Goal: Task Accomplishment & Management: Manage account settings

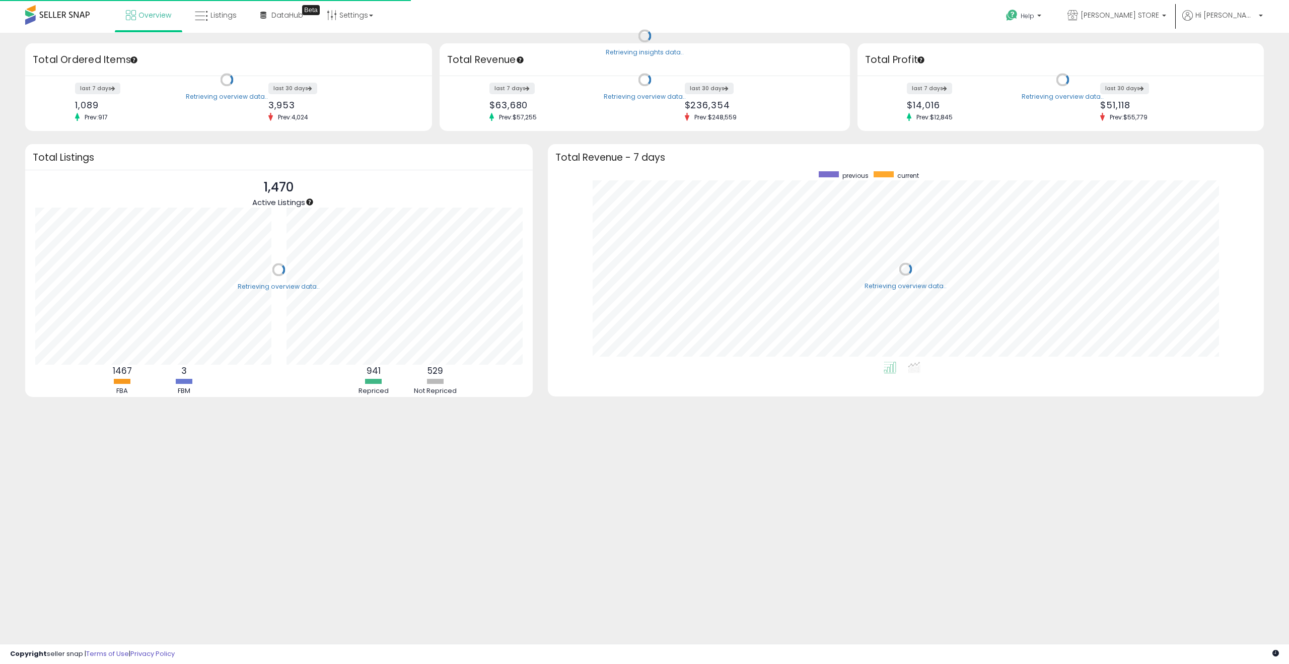
scroll to position [190, 696]
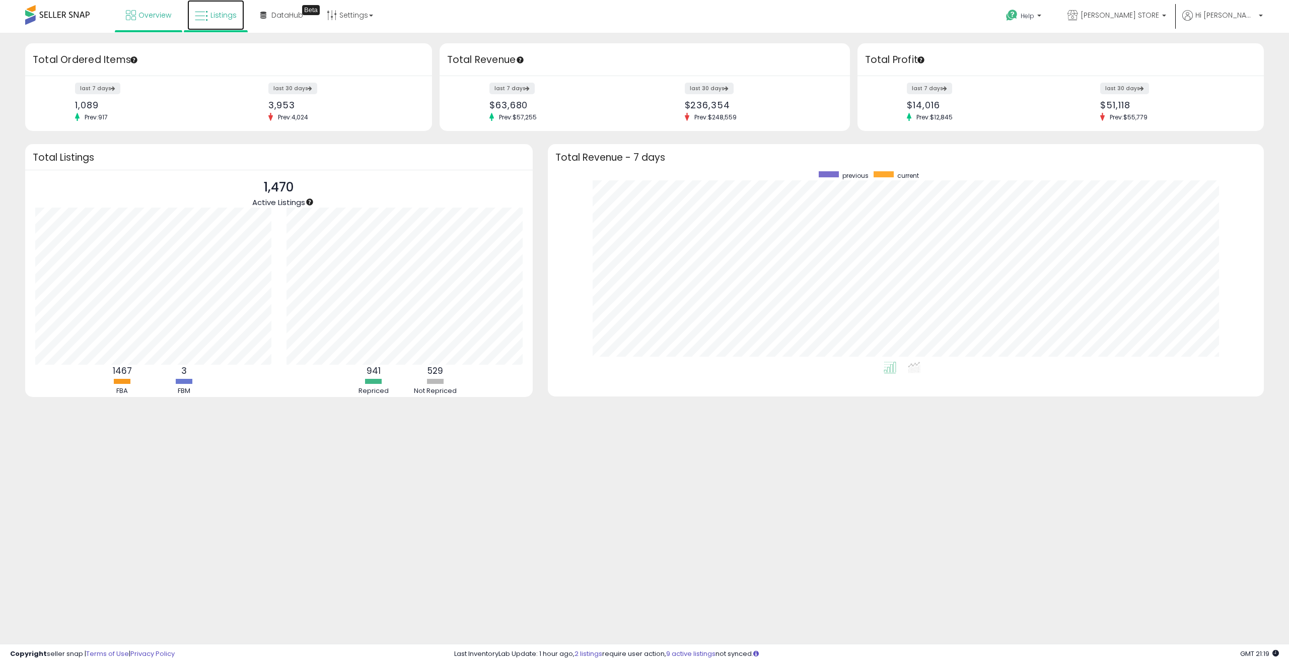
click at [223, 19] on span "Listings" at bounding box center [223, 15] width 26 height 10
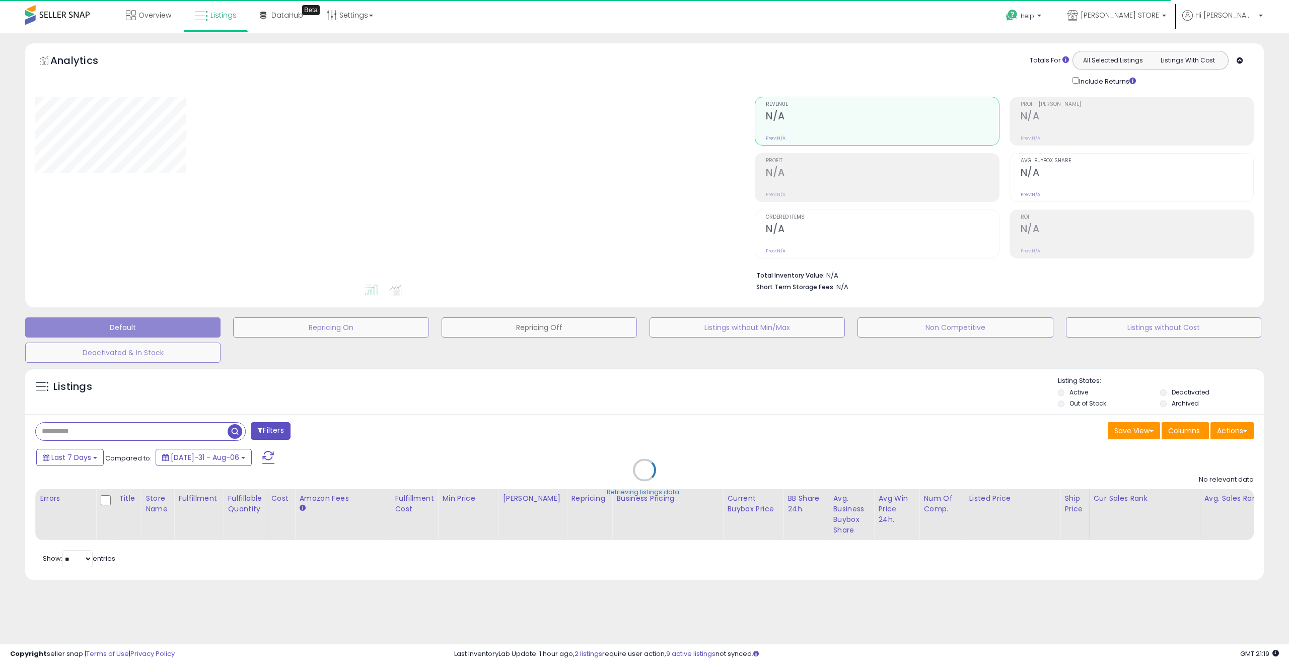
click at [429, 328] on button "Repricing Off" at bounding box center [330, 327] width 195 height 20
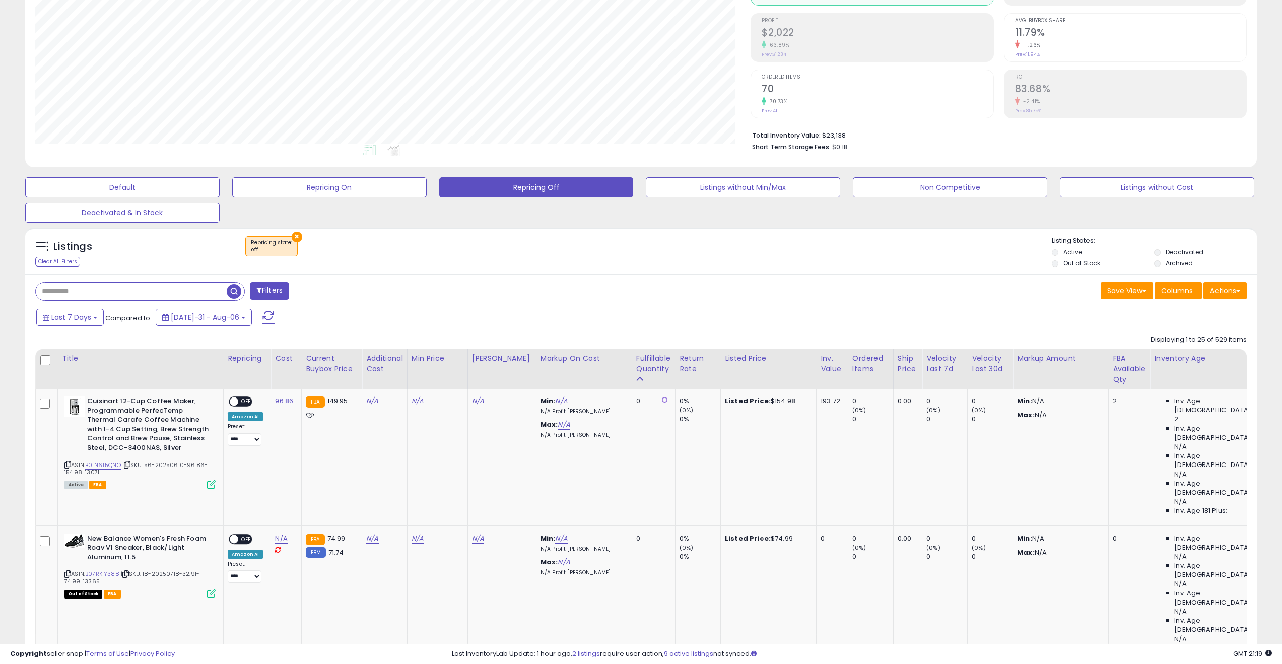
scroll to position [339, 0]
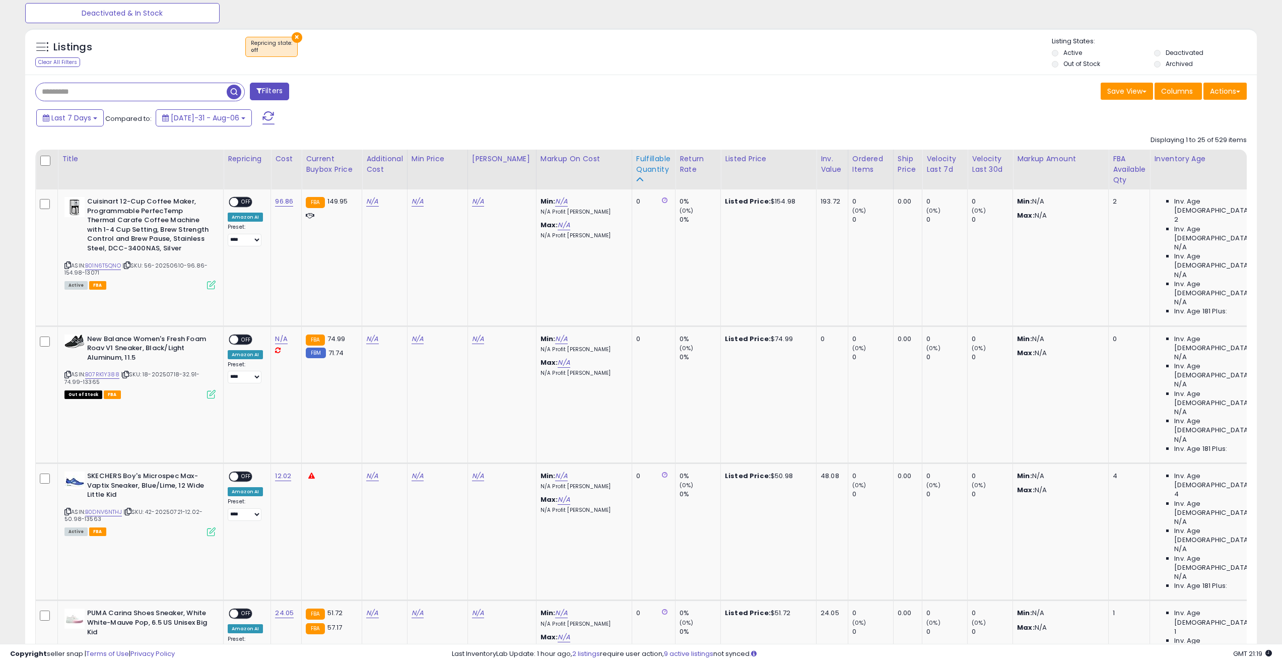
click at [652, 165] on div "Fulfillable Quantity" at bounding box center [653, 164] width 35 height 21
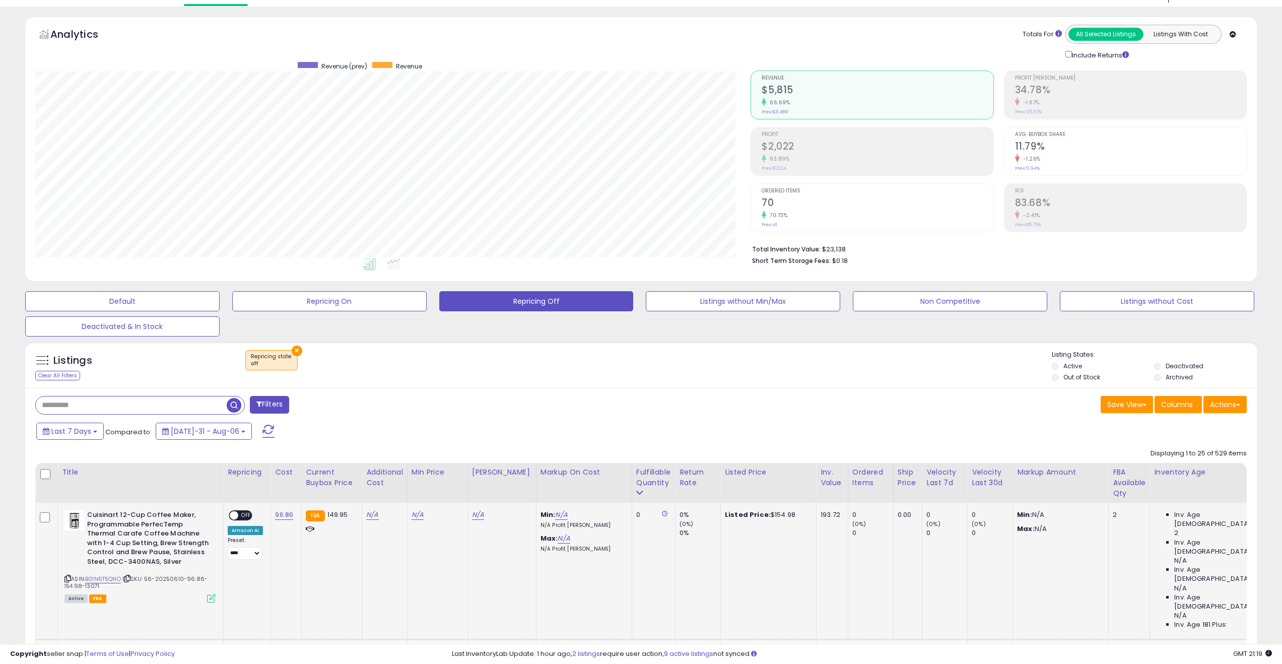
scroll to position [169, 0]
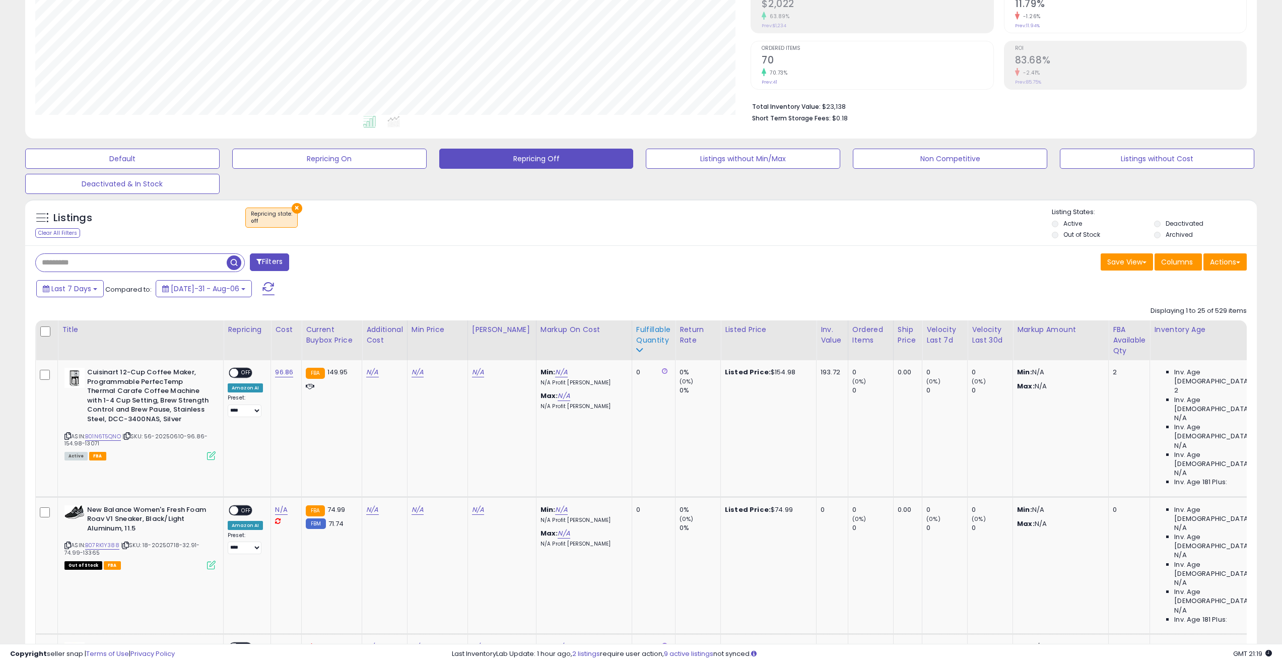
click at [641, 341] on div "Fulfillable Quantity" at bounding box center [653, 334] width 35 height 21
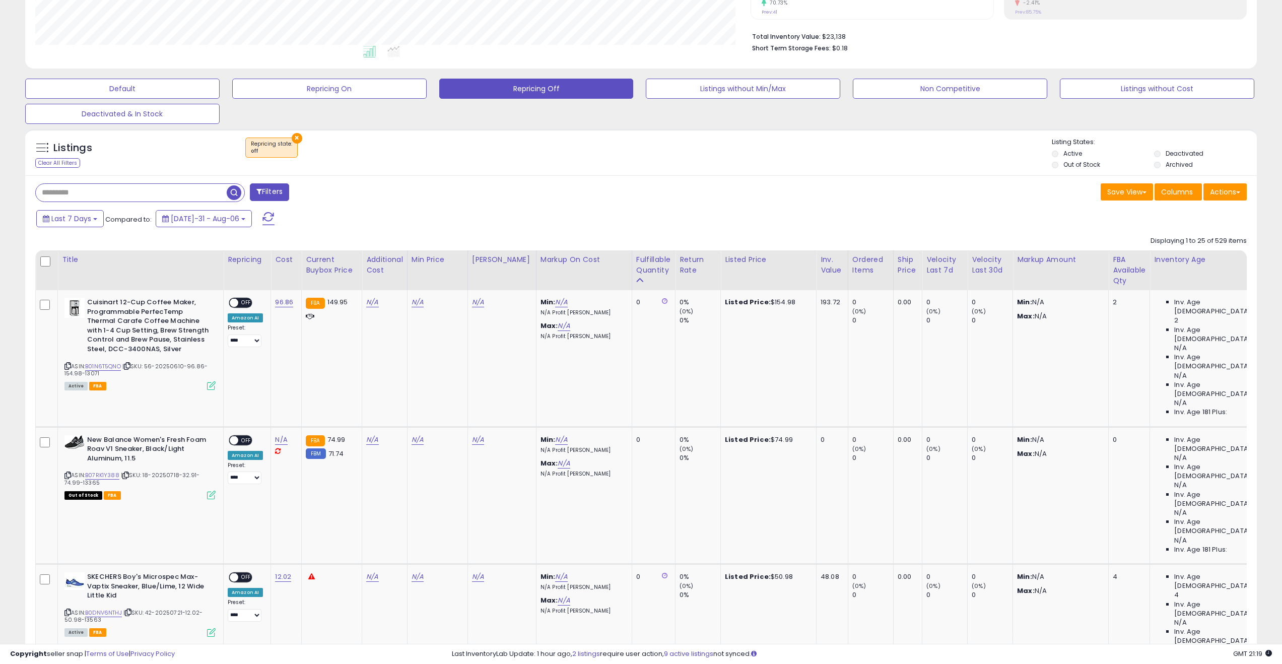
scroll to position [220, 0]
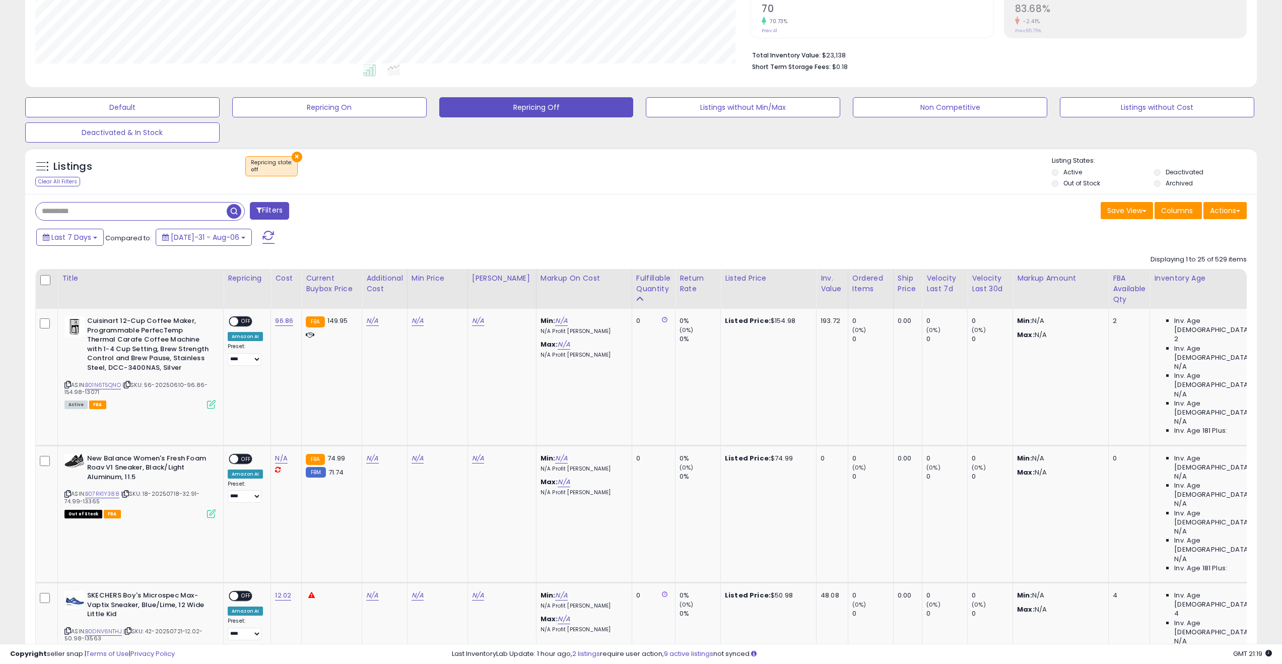
click at [539, 242] on div "Last 7 Days Compared to: Jul-31 - Aug-06" at bounding box center [488, 238] width 908 height 23
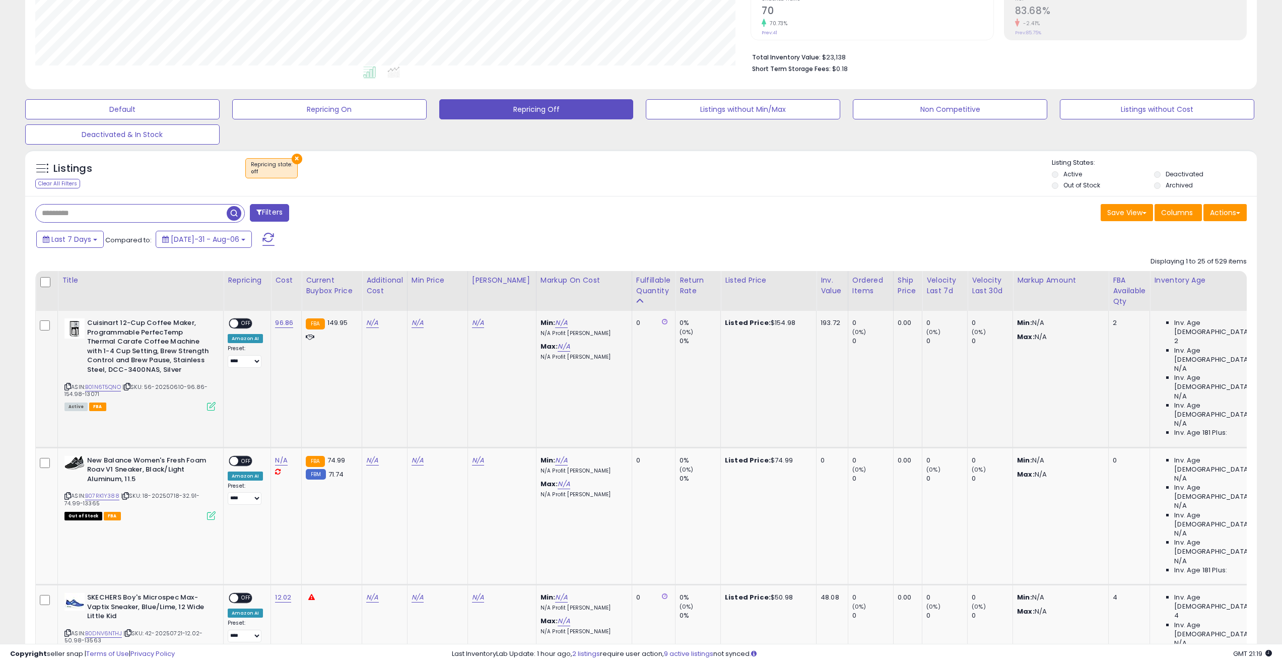
scroll to position [227, 0]
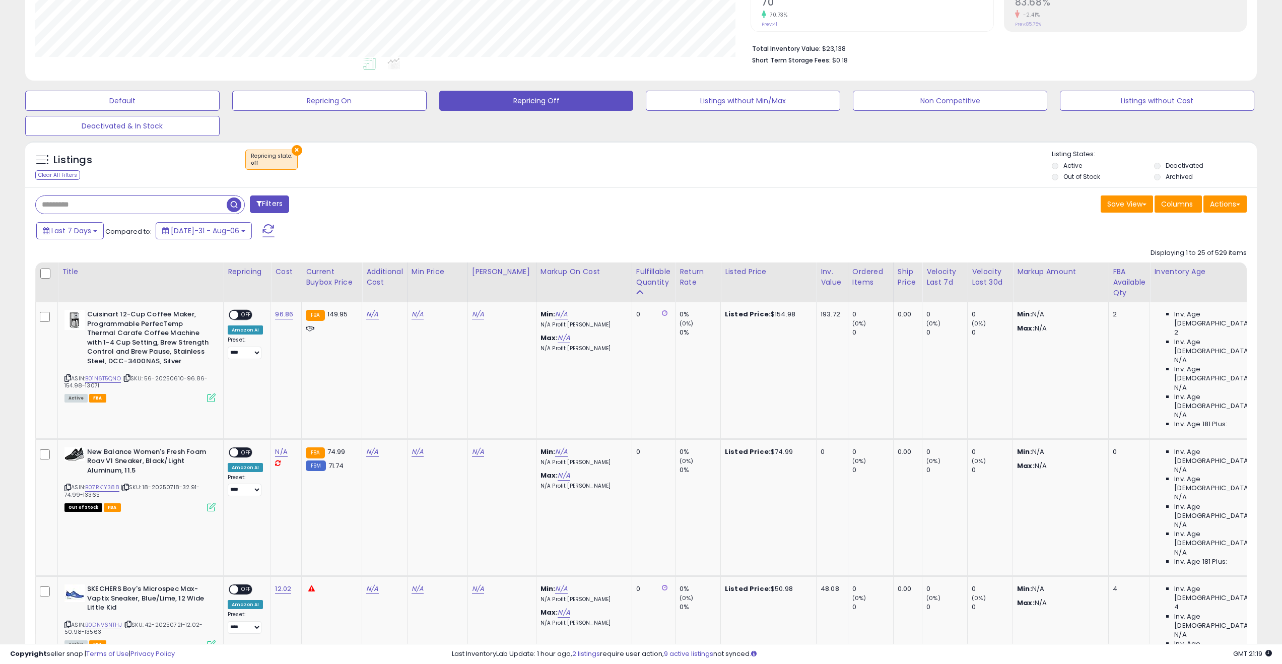
click at [470, 227] on div "Last 7 Days Compared to: Jul-31 - Aug-06" at bounding box center [488, 232] width 908 height 23
click at [541, 230] on div "Last 7 Days Compared to: Jul-31 - Aug-06" at bounding box center [488, 232] width 908 height 23
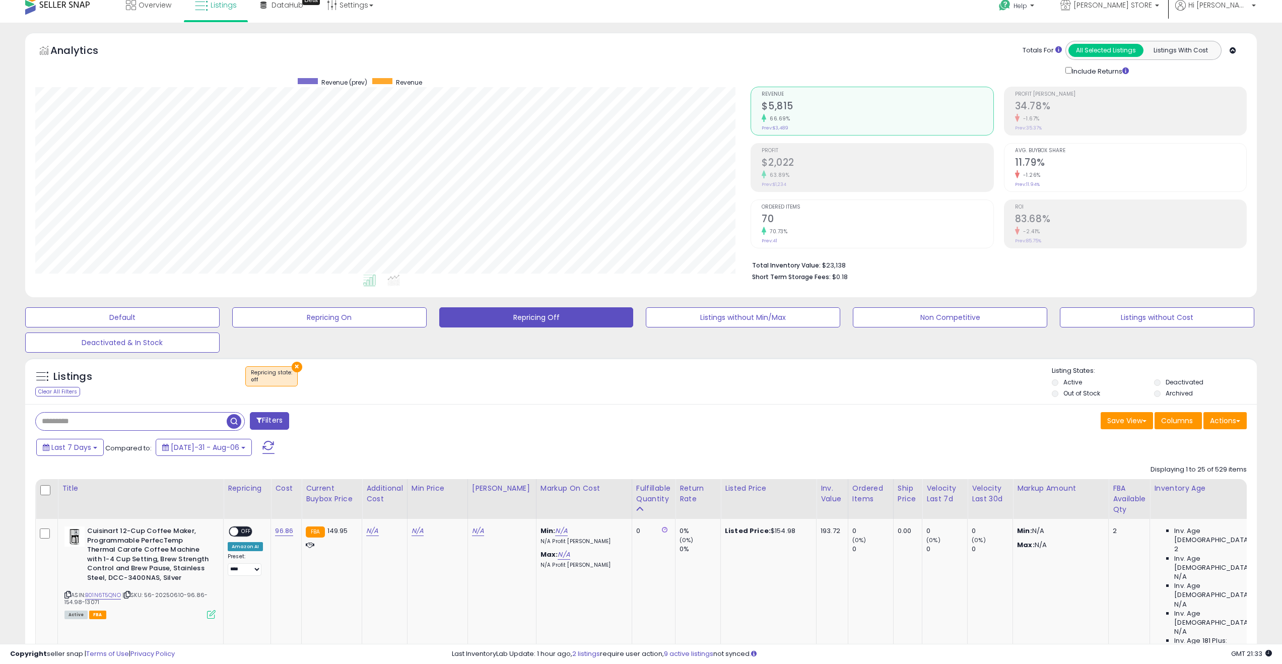
scroll to position [0, 0]
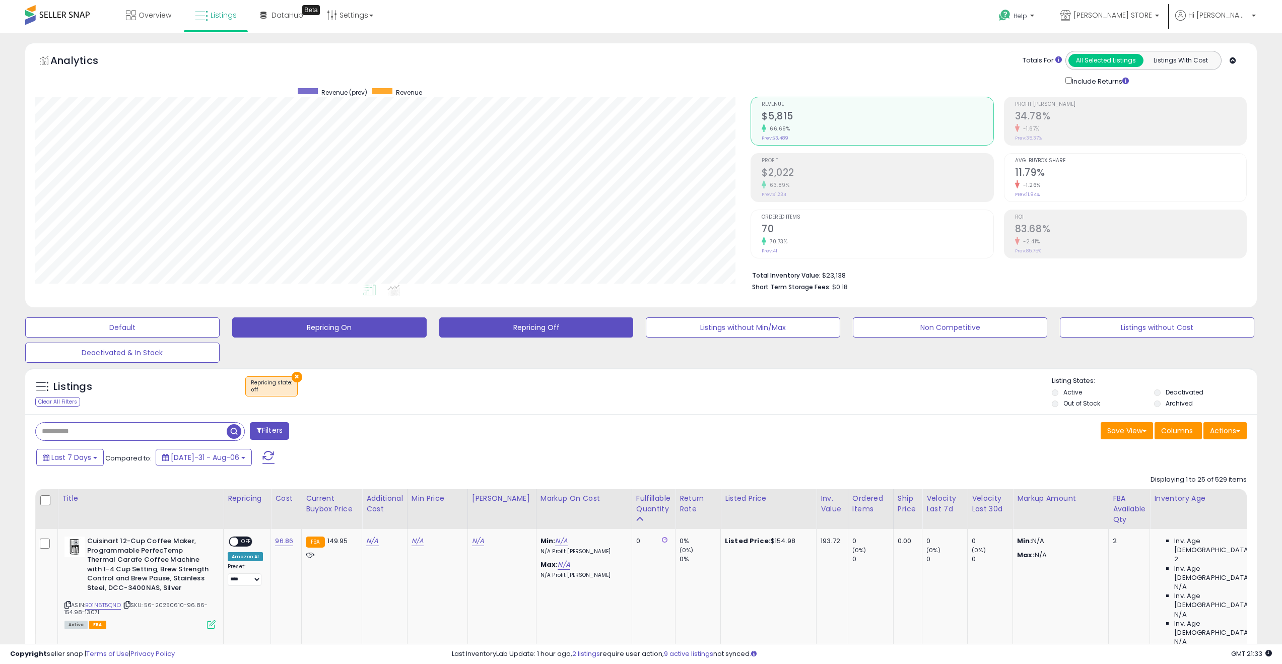
click at [220, 320] on button "Repricing On" at bounding box center [122, 327] width 194 height 20
